Goal: Communication & Community: Answer question/provide support

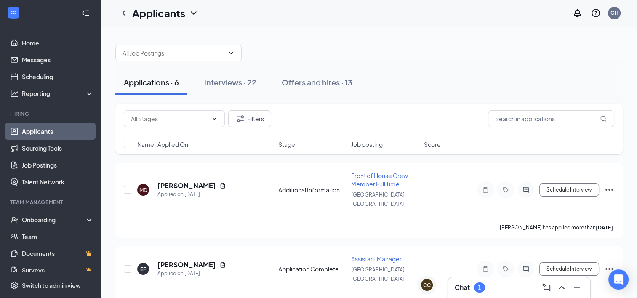
click at [489, 290] on div "Chat 1" at bounding box center [519, 287] width 129 height 13
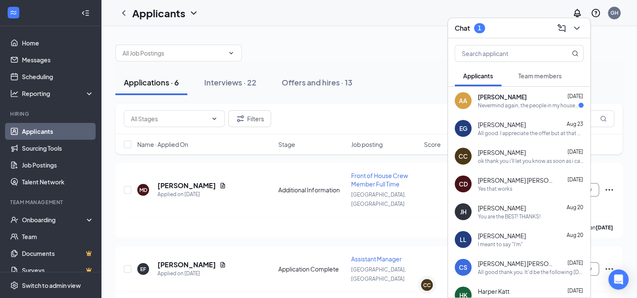
click at [509, 108] on div "Nevermind again, the people in my house keep telling me different things- the o…" at bounding box center [528, 105] width 101 height 7
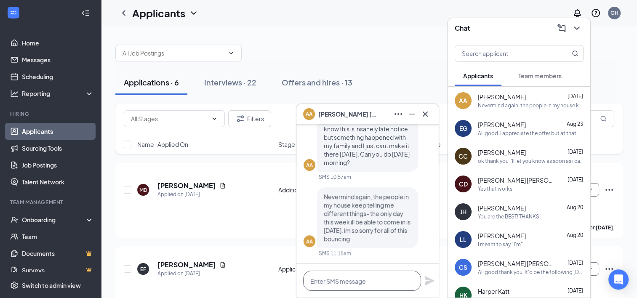
click at [402, 279] on textarea at bounding box center [362, 281] width 118 height 20
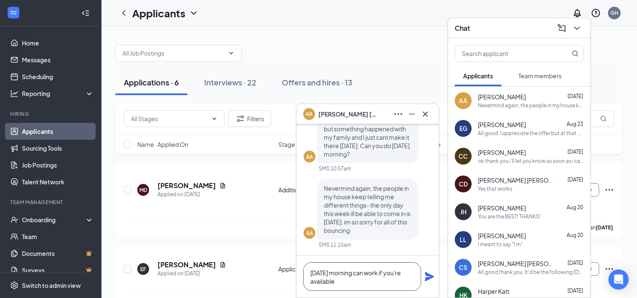
type textarea "[DATE] morning can work if you're available"
click at [431, 276] on icon "Plane" at bounding box center [429, 276] width 9 height 9
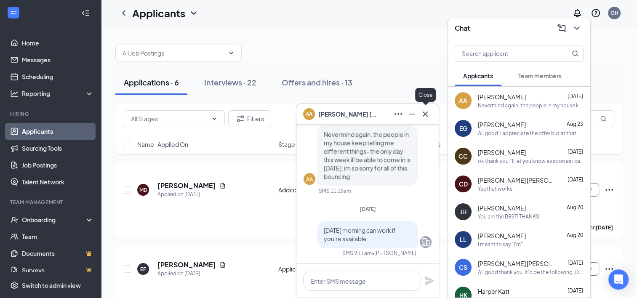
click at [429, 111] on icon "Cross" at bounding box center [425, 114] width 10 height 10
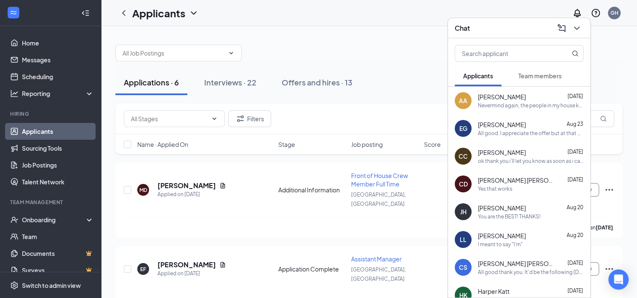
click at [580, 32] on icon "ChevronDown" at bounding box center [577, 28] width 10 height 10
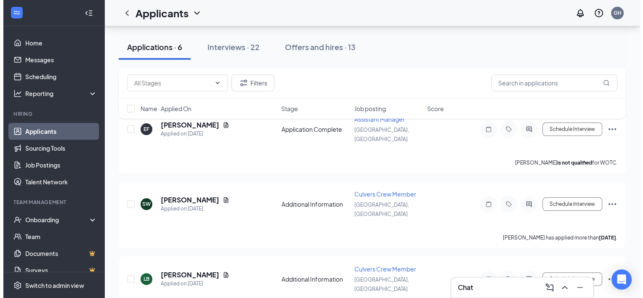
scroll to position [126, 0]
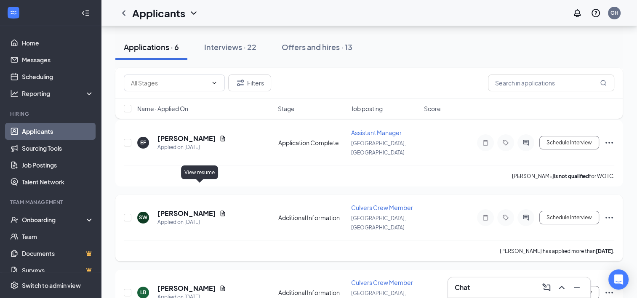
click at [219, 210] on icon "Document" at bounding box center [222, 213] width 7 height 7
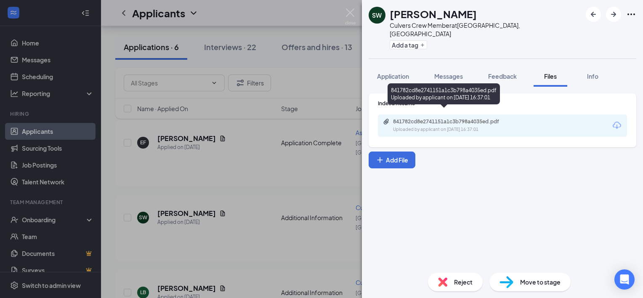
click at [475, 126] on div "Uploaded by applicant on [DATE] 16:37:01" at bounding box center [456, 129] width 126 height 7
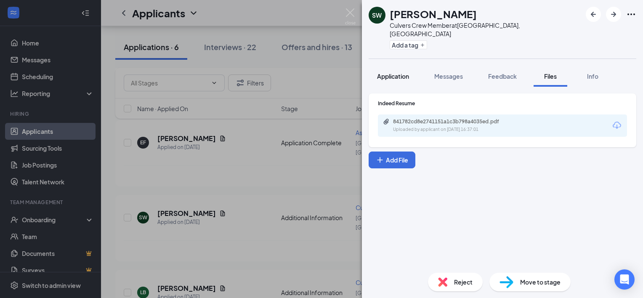
click at [391, 66] on button "Application" at bounding box center [393, 76] width 49 height 21
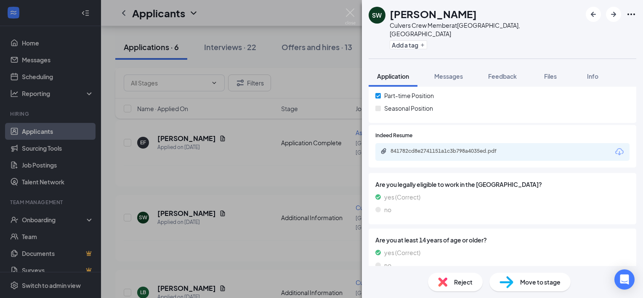
scroll to position [174, 0]
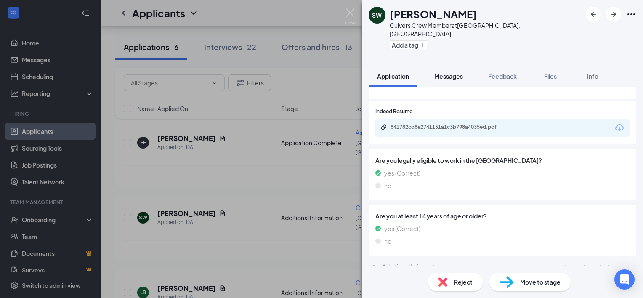
click at [446, 66] on button "Messages" at bounding box center [448, 76] width 45 height 21
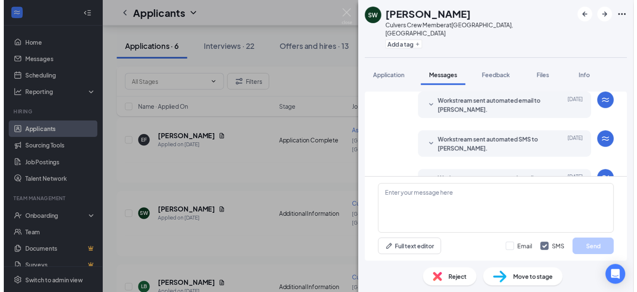
scroll to position [167, 0]
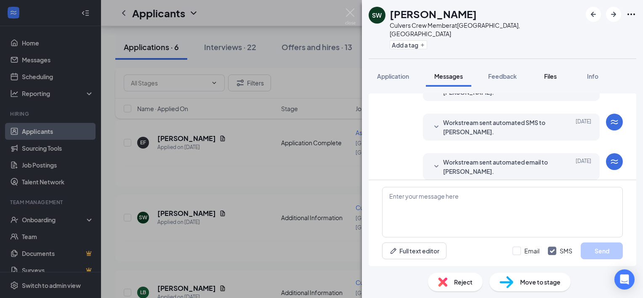
click at [549, 72] on span "Files" at bounding box center [550, 76] width 13 height 8
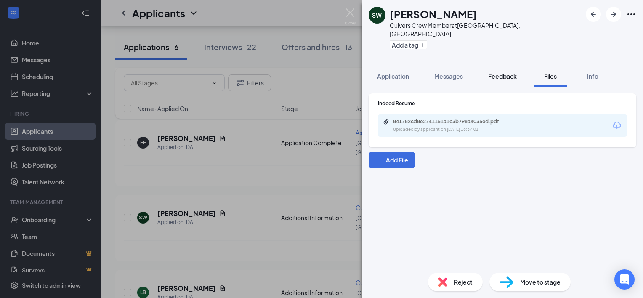
click at [497, 72] on span "Feedback" at bounding box center [502, 76] width 29 height 8
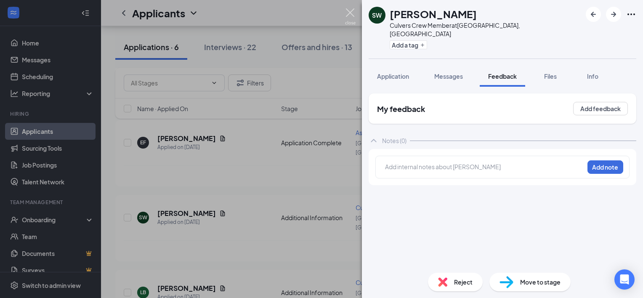
click at [352, 15] on img at bounding box center [350, 16] width 11 height 16
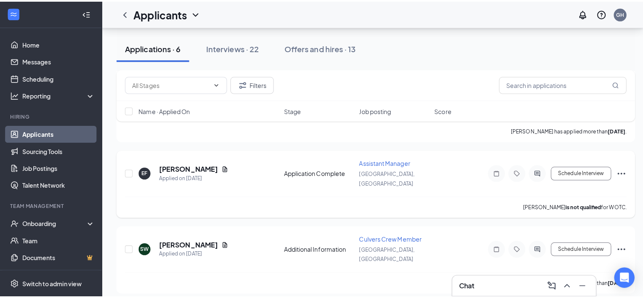
scroll to position [84, 0]
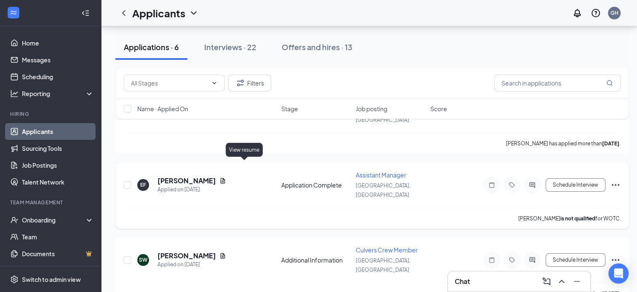
click at [226, 177] on icon "Document" at bounding box center [222, 180] width 7 height 7
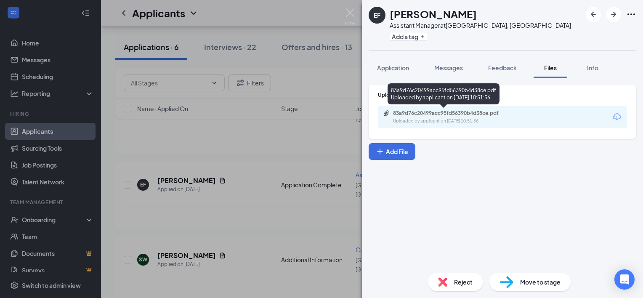
click at [438, 113] on div "83a9d76c20499acc95fd56390b4d38ce.pdf" at bounding box center [452, 113] width 118 height 7
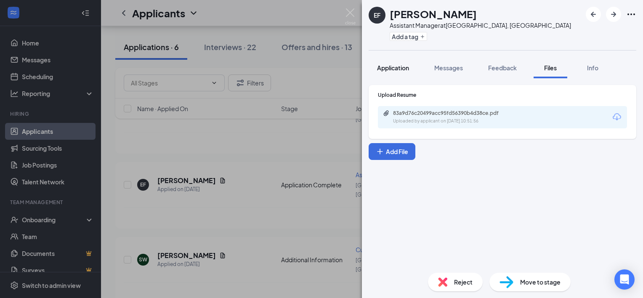
click at [402, 64] on span "Application" at bounding box center [393, 68] width 32 height 8
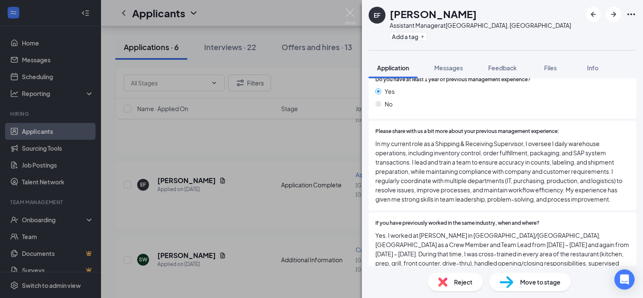
scroll to position [505, 0]
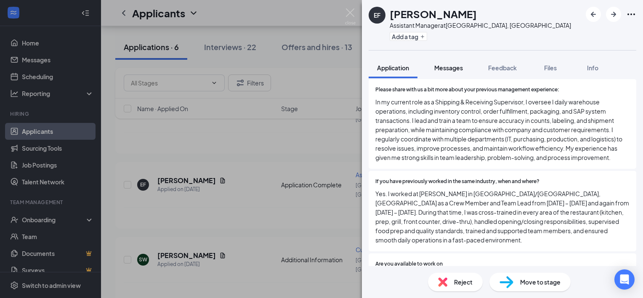
click at [453, 67] on span "Messages" at bounding box center [448, 68] width 29 height 8
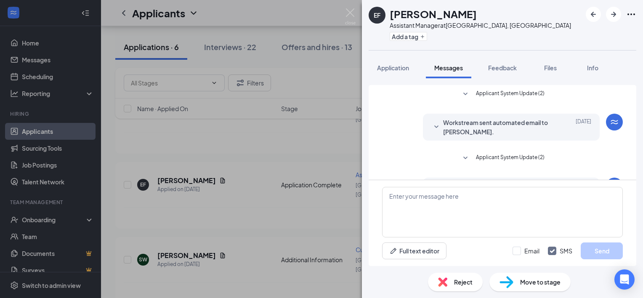
scroll to position [33, 0]
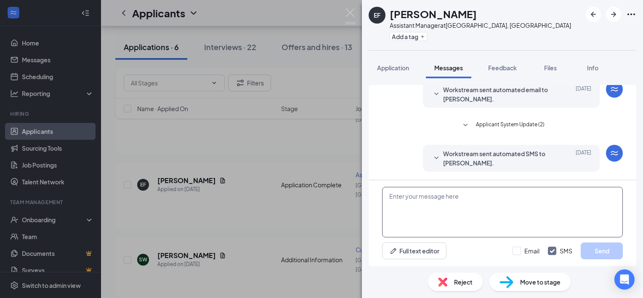
drag, startPoint x: 512, startPoint y: 210, endPoint x: 500, endPoint y: 200, distance: 16.1
click at [509, 209] on textarea at bounding box center [502, 212] width 241 height 51
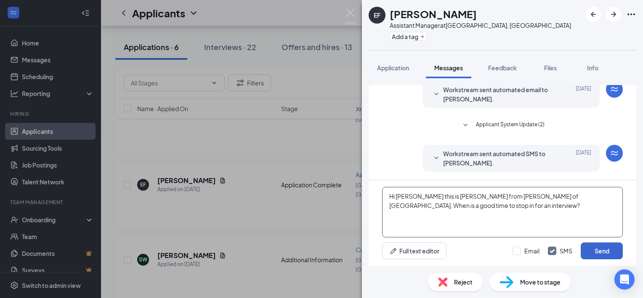
type textarea "Hi [PERSON_NAME] this is [PERSON_NAME] from [PERSON_NAME] of [GEOGRAPHIC_DATA].…"
click at [594, 255] on button "Send" at bounding box center [602, 250] width 42 height 17
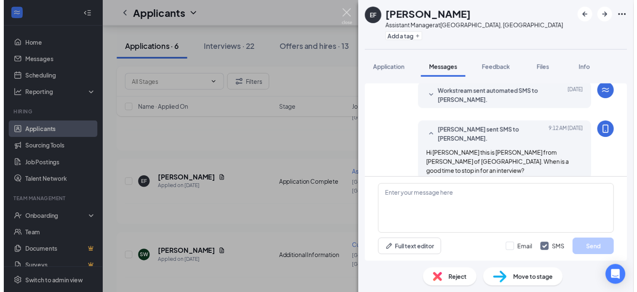
scroll to position [96, 0]
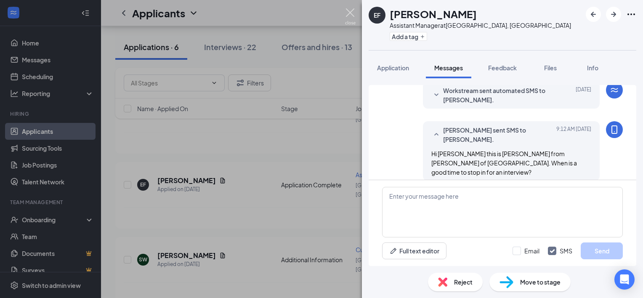
click at [349, 13] on img at bounding box center [350, 16] width 11 height 16
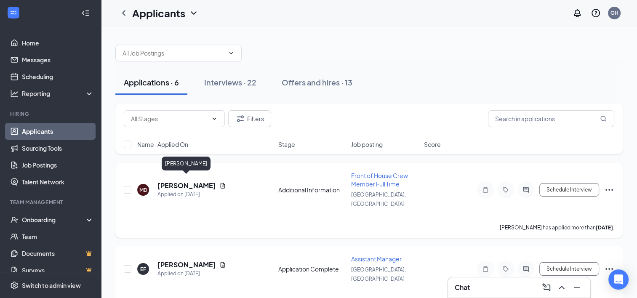
click at [205, 181] on h5 "[PERSON_NAME]" at bounding box center [186, 185] width 59 height 9
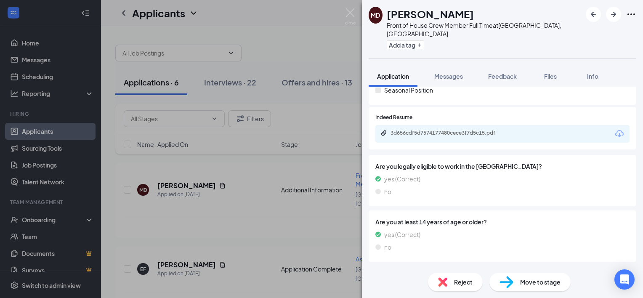
scroll to position [174, 0]
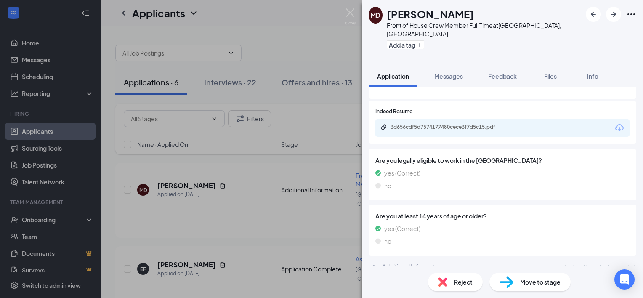
click at [458, 124] on div "3d656cdf5d7574177480cece3f7d5c15.pdf" at bounding box center [450, 127] width 118 height 7
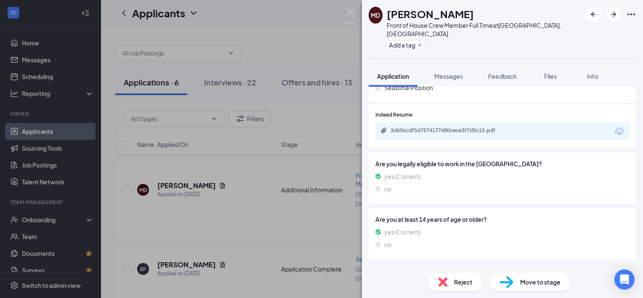
click at [349, 168] on div "MD [PERSON_NAME] Front of House Crew Member Full Time at [GEOGRAPHIC_DATA], [GE…" at bounding box center [321, 149] width 643 height 298
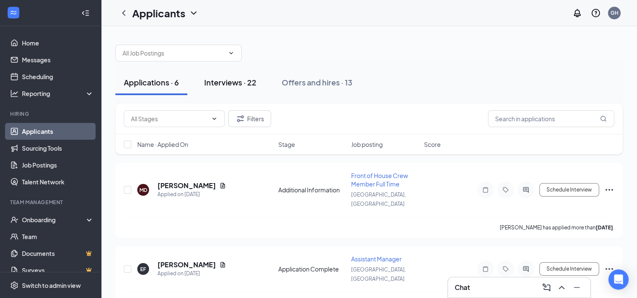
click at [244, 79] on div "Interviews · 22" at bounding box center [230, 82] width 52 height 11
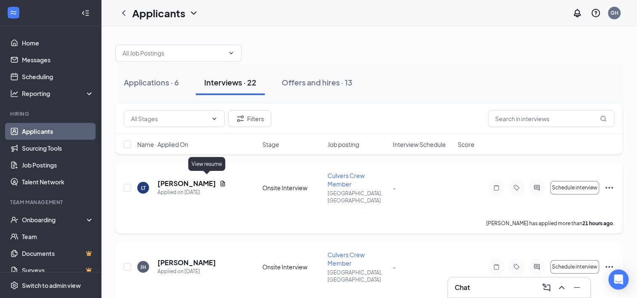
click at [219, 180] on icon "Document" at bounding box center [222, 183] width 7 height 7
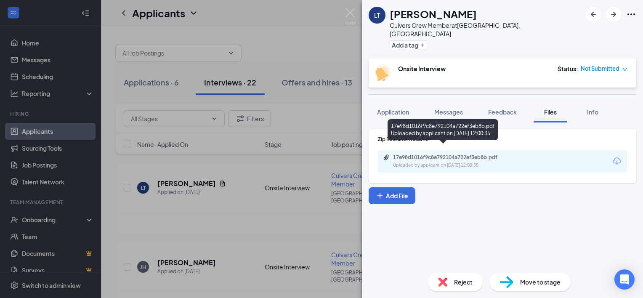
click at [473, 162] on div "Uploaded by applicant on [DATE] 12:00:35" at bounding box center [456, 165] width 126 height 7
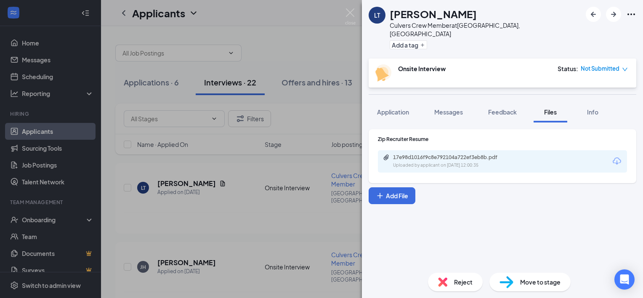
click at [300, 215] on div "LT [PERSON_NAME] Crew Member at [GEOGRAPHIC_DATA], [GEOGRAPHIC_DATA] Add a tag …" at bounding box center [321, 149] width 643 height 298
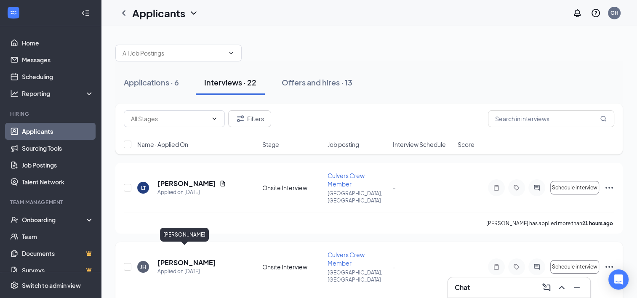
click at [194, 258] on h5 "[PERSON_NAME]" at bounding box center [186, 262] width 59 height 9
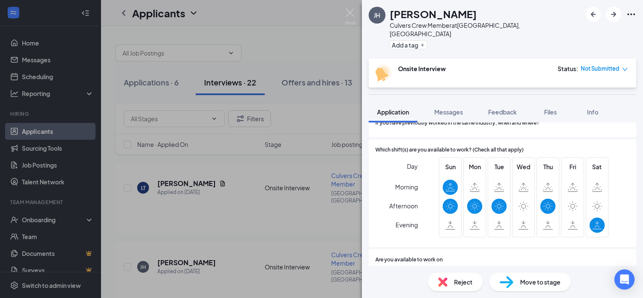
scroll to position [405, 0]
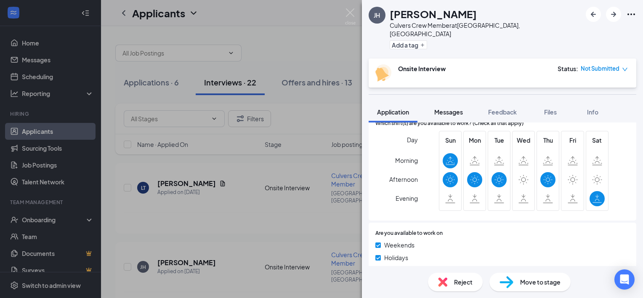
click at [449, 109] on button "Messages" at bounding box center [448, 111] width 45 height 21
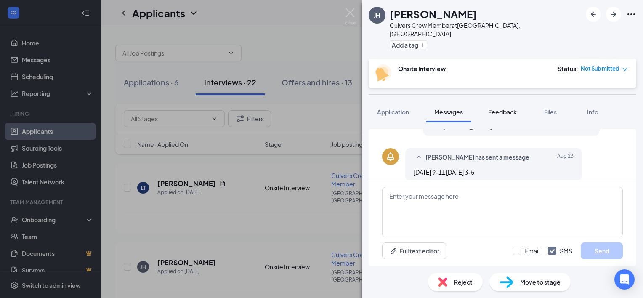
scroll to position [193, 0]
click at [492, 108] on button "Feedback" at bounding box center [502, 111] width 45 height 21
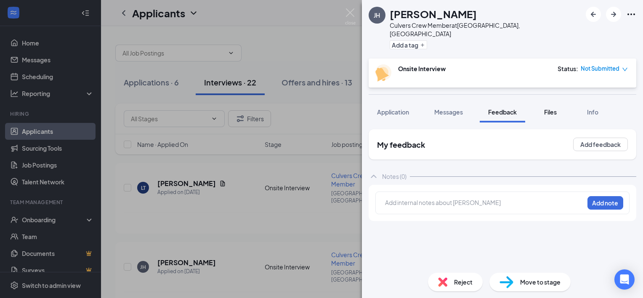
click at [540, 108] on button "Files" at bounding box center [551, 111] width 34 height 21
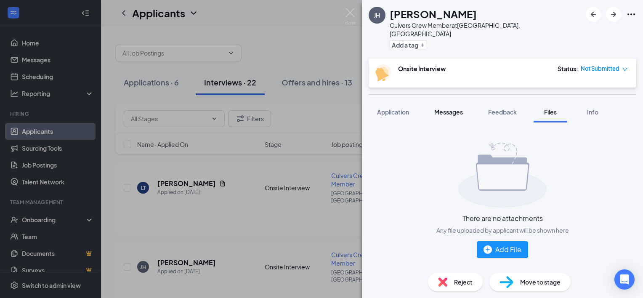
click at [446, 108] on span "Messages" at bounding box center [448, 112] width 29 height 8
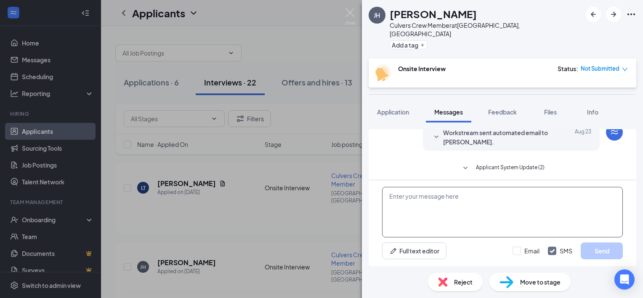
click at [457, 202] on textarea at bounding box center [502, 212] width 241 height 51
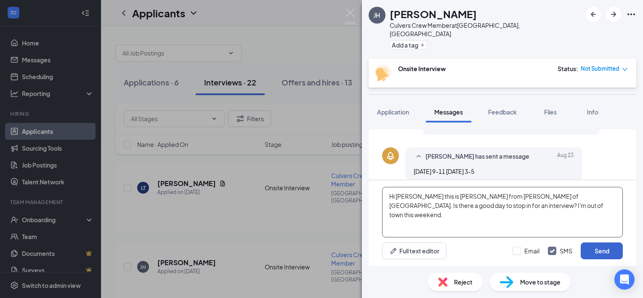
type textarea "Hi [PERSON_NAME] this is [PERSON_NAME] from [PERSON_NAME] of [GEOGRAPHIC_DATA].…"
click at [615, 257] on button "Send" at bounding box center [602, 250] width 42 height 17
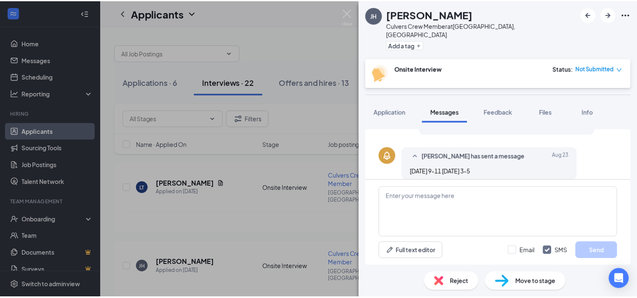
scroll to position [257, 0]
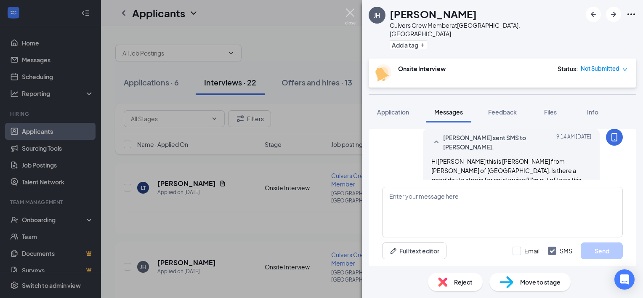
click at [350, 16] on img at bounding box center [350, 16] width 11 height 16
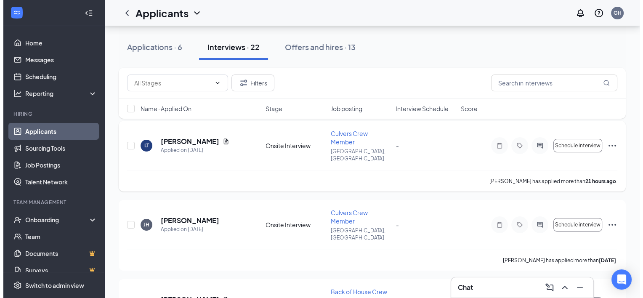
scroll to position [84, 0]
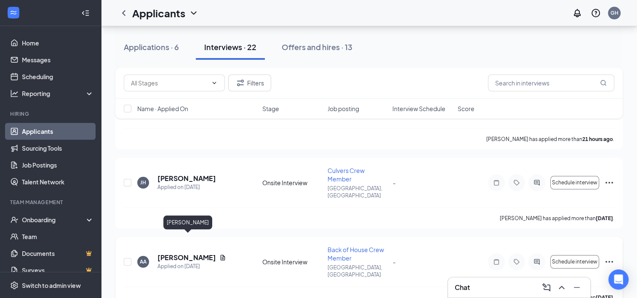
click at [210, 253] on h5 "[PERSON_NAME]" at bounding box center [186, 257] width 59 height 9
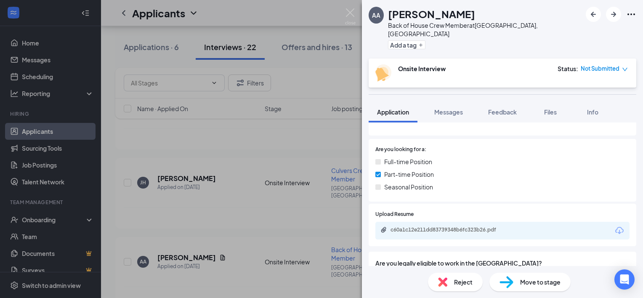
scroll to position [126, 0]
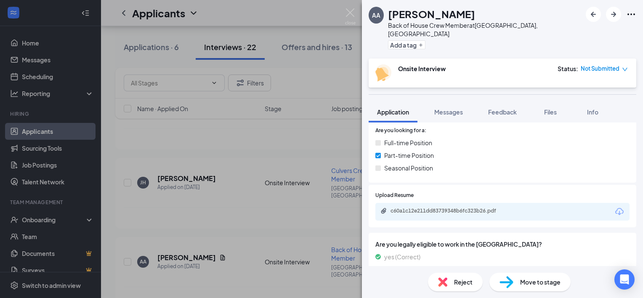
click at [525, 207] on div "c60a1c12e211dd83739348b6fc323b26.pdf" at bounding box center [502, 212] width 254 height 18
click at [479, 208] on div "c60a1c12e211dd83739348b6fc323b26.pdf" at bounding box center [450, 211] width 118 height 7
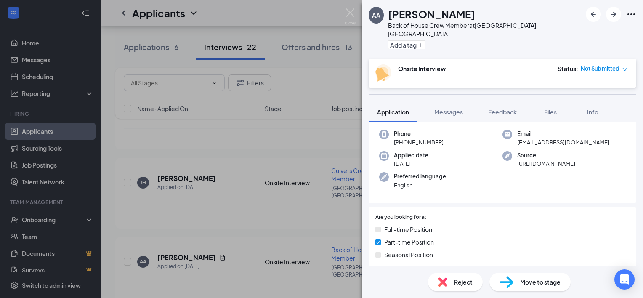
scroll to position [0, 0]
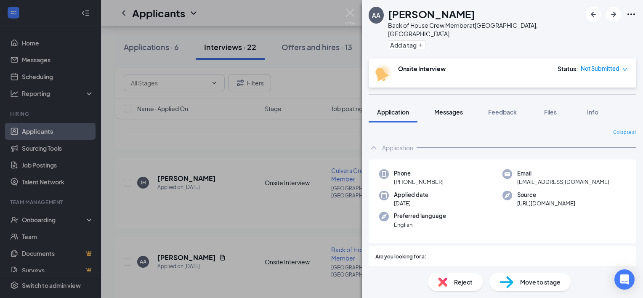
click at [453, 101] on button "Messages" at bounding box center [448, 111] width 45 height 21
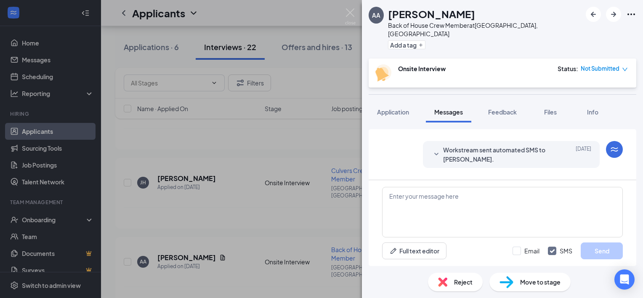
scroll to position [202, 0]
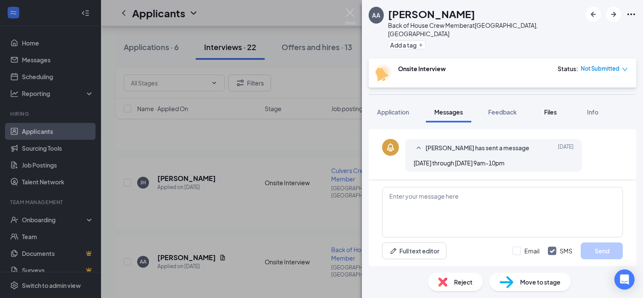
click at [556, 108] on span "Files" at bounding box center [550, 112] width 13 height 8
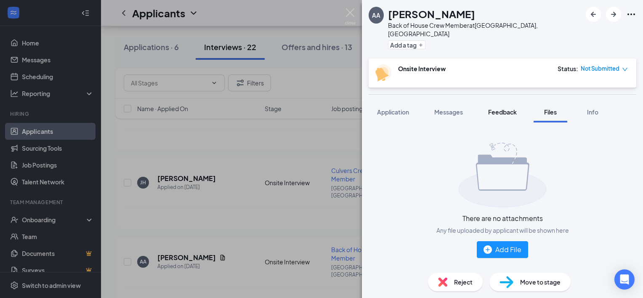
click at [514, 108] on button "Feedback" at bounding box center [502, 111] width 45 height 21
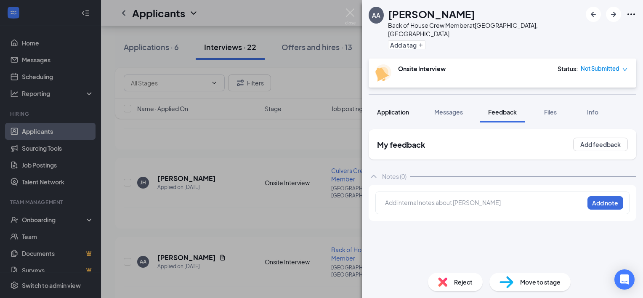
click at [399, 108] on button "Application" at bounding box center [393, 111] width 49 height 21
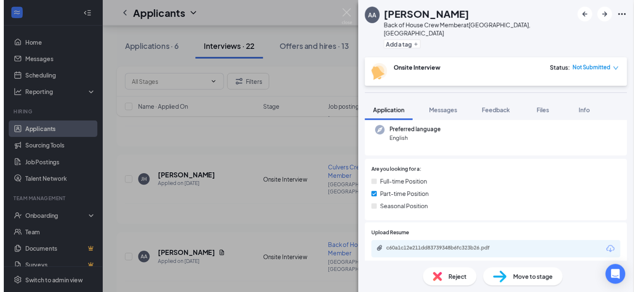
scroll to position [126, 0]
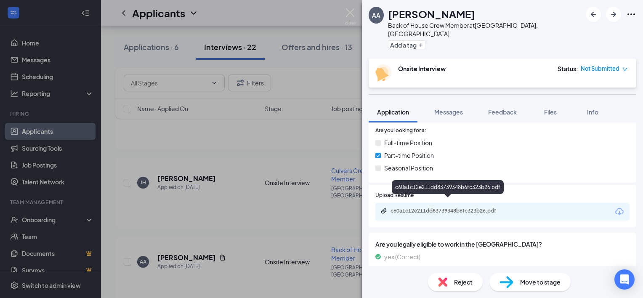
click at [457, 208] on div "c60a1c12e211dd83739348b6fc323b26.pdf" at bounding box center [450, 211] width 118 height 7
click at [336, 176] on div "AA [PERSON_NAME] Back of House Crew Member at [GEOGRAPHIC_DATA], [GEOGRAPHIC_DA…" at bounding box center [321, 149] width 643 height 298
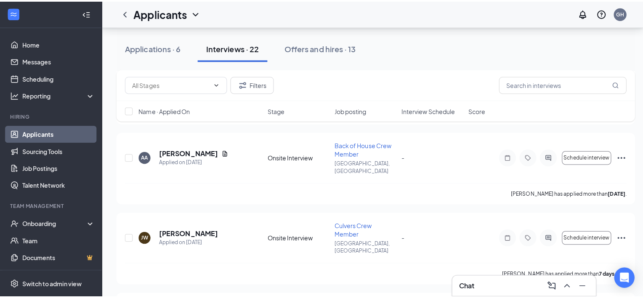
scroll to position [210, 0]
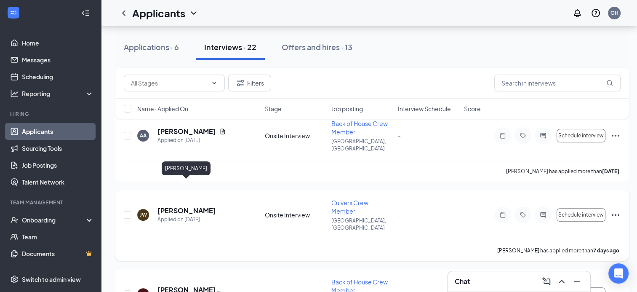
click at [195, 206] on h5 "[PERSON_NAME]" at bounding box center [186, 210] width 59 height 9
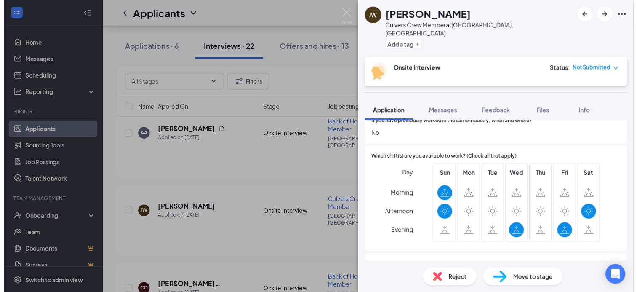
scroll to position [414, 0]
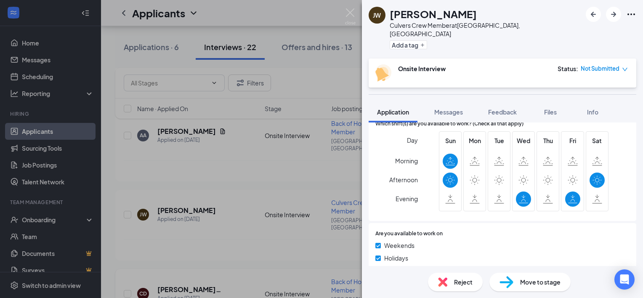
click at [356, 213] on div "[PERSON_NAME] [PERSON_NAME] Culvers Crew Member at [GEOGRAPHIC_DATA], [GEOGRAPH…" at bounding box center [321, 149] width 643 height 298
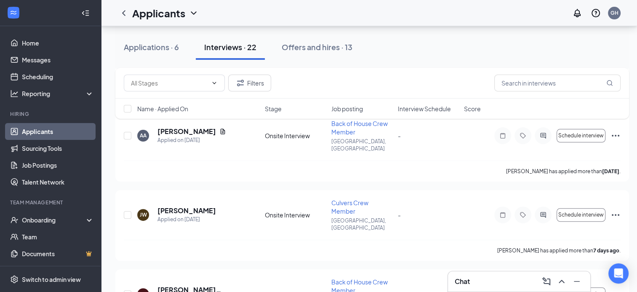
click at [461, 280] on h3 "Chat" at bounding box center [462, 281] width 15 height 9
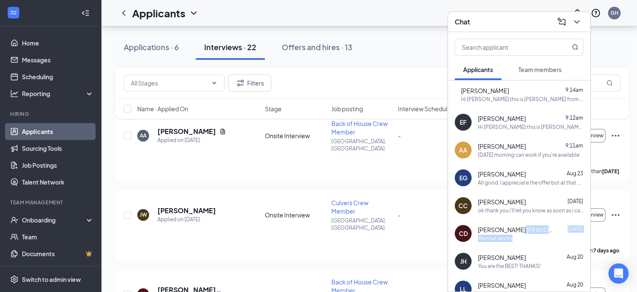
click at [515, 234] on div "[PERSON_NAME] [PERSON_NAME] [DATE] Yes that works" at bounding box center [531, 233] width 106 height 16
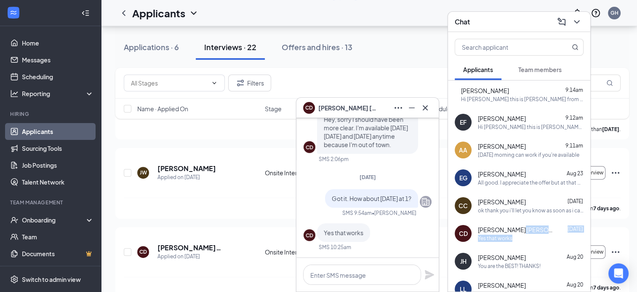
scroll to position [421, 0]
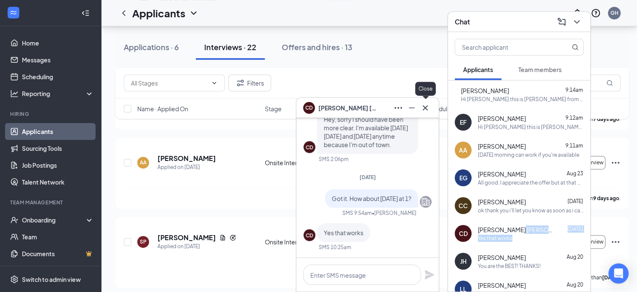
click at [428, 107] on icon "Cross" at bounding box center [425, 108] width 10 height 10
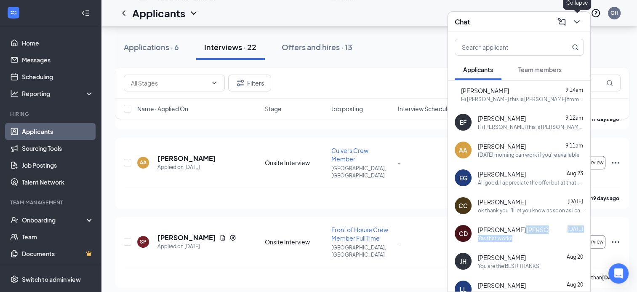
click at [581, 24] on icon "ChevronDown" at bounding box center [577, 22] width 10 height 10
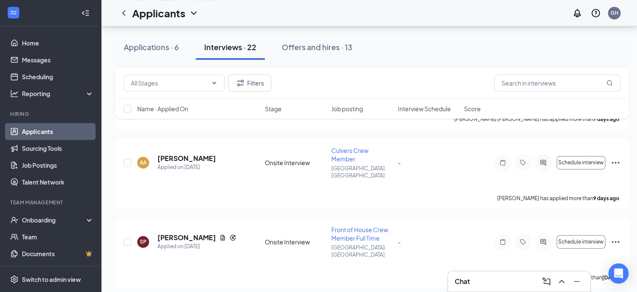
click at [396, 88] on div "Filters" at bounding box center [372, 82] width 497 height 17
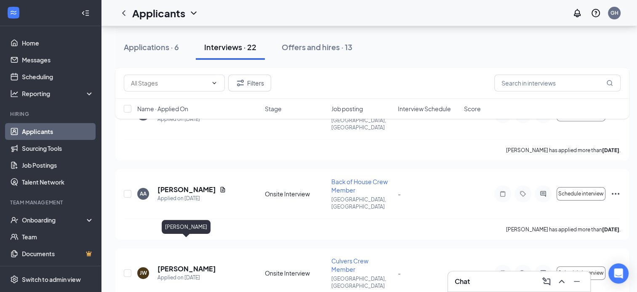
scroll to position [84, 0]
